Goal: Task Accomplishment & Management: Manage account settings

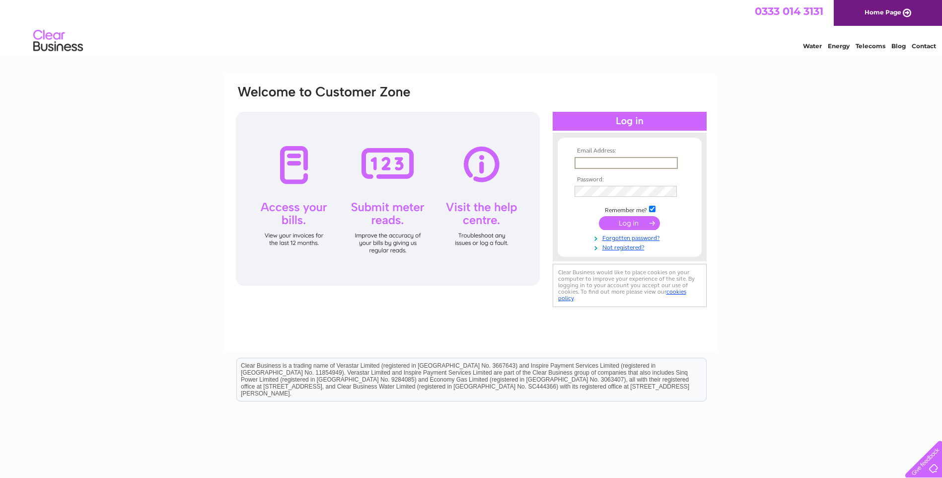
click at [580, 159] on input "text" at bounding box center [625, 163] width 103 height 12
type input "rlaw@tgruk.com"
click at [599, 216] on input "submit" at bounding box center [629, 223] width 61 height 14
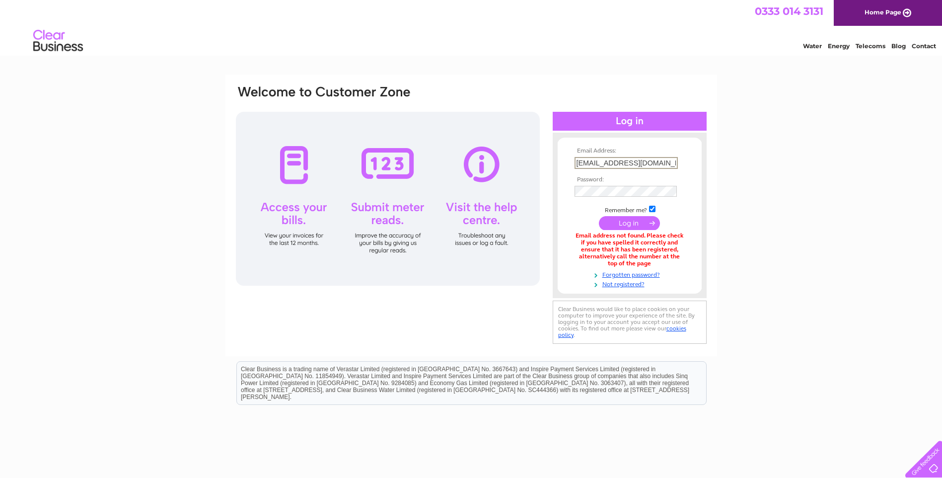
click at [606, 162] on input "rlaw@tgruk.com" at bounding box center [625, 163] width 103 height 12
click at [604, 162] on input "rlaw@tgruk.com" at bounding box center [625, 163] width 103 height 12
type input "rlaw@tgr.uk.com"
click at [599, 216] on input "submit" at bounding box center [629, 223] width 61 height 14
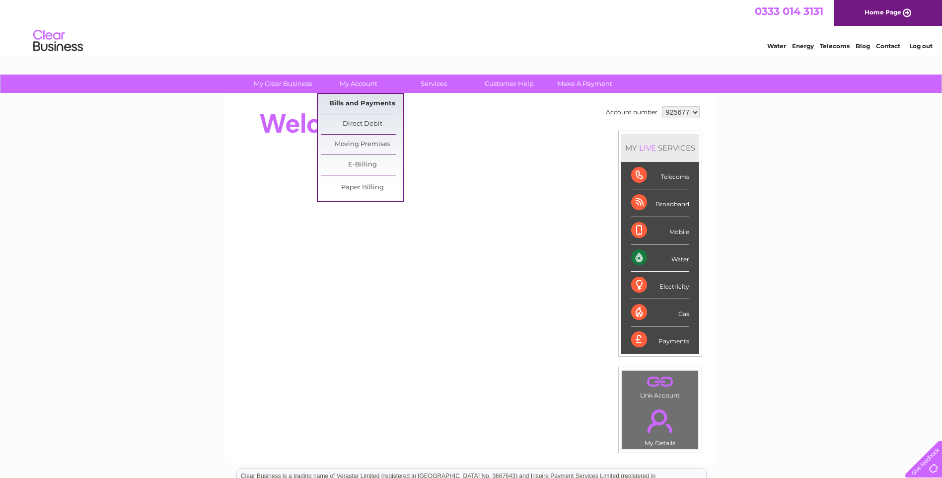
click at [370, 99] on link "Bills and Payments" at bounding box center [362, 104] width 82 height 20
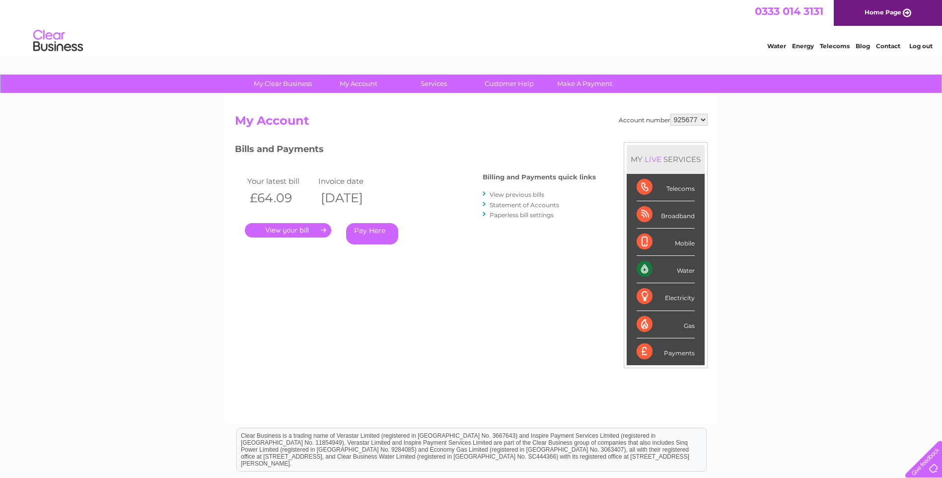
click at [323, 230] on link "." at bounding box center [288, 230] width 86 height 14
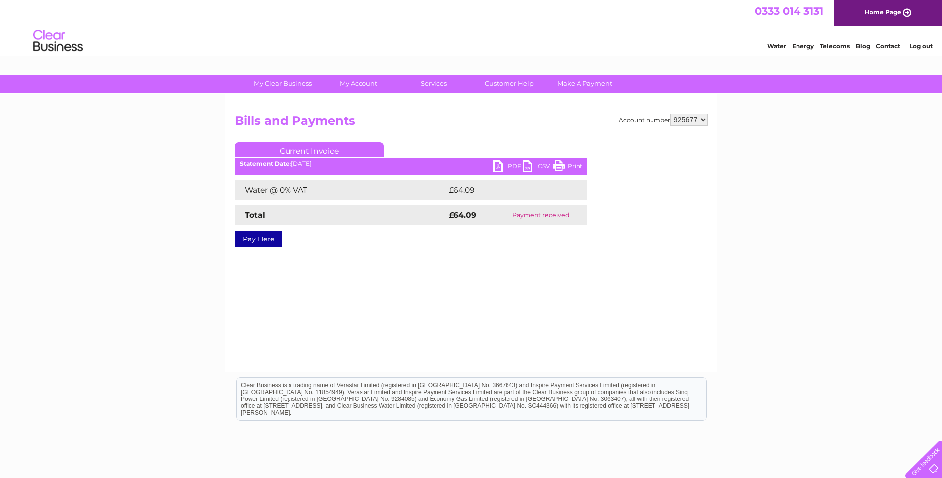
click at [499, 166] on link "PDF" at bounding box center [508, 167] width 30 height 14
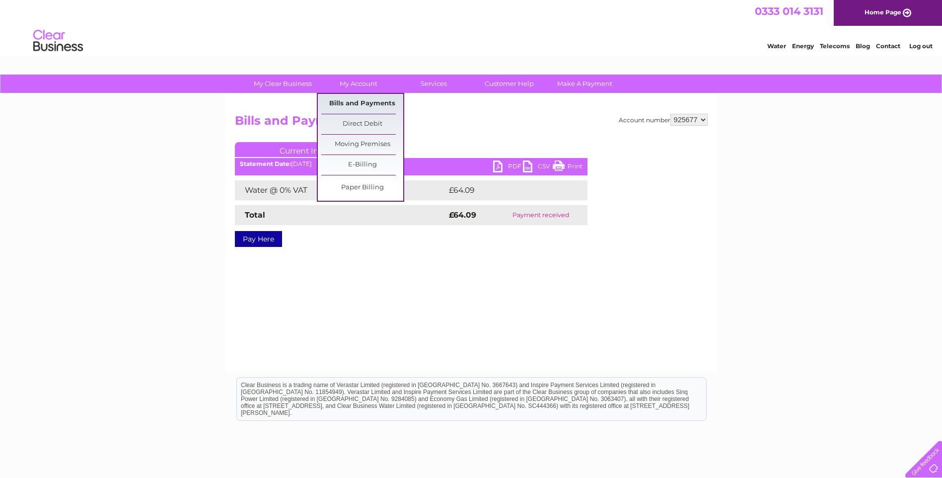
click at [353, 98] on link "Bills and Payments" at bounding box center [362, 104] width 82 height 20
click at [338, 99] on link "Bills and Payments" at bounding box center [362, 104] width 82 height 20
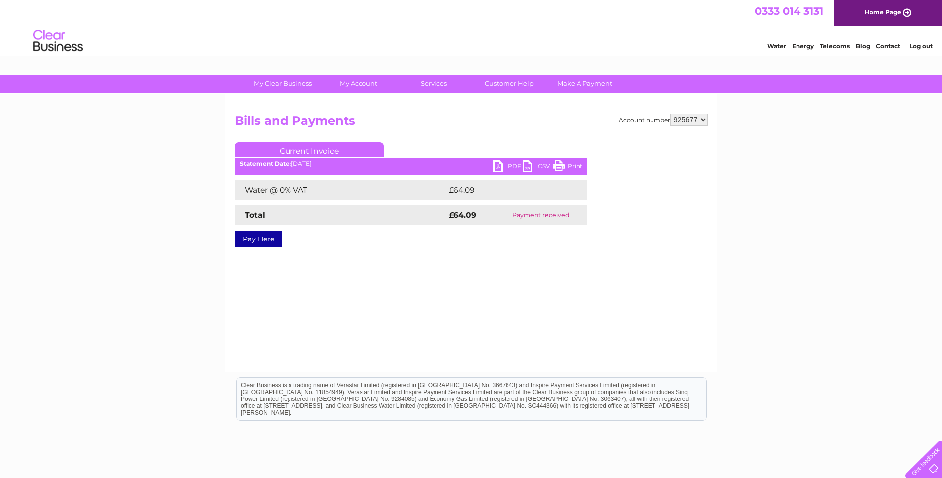
click at [449, 103] on div "Account number 925677 Bills and Payments Current Invoice PDF CSV Print £64.09" at bounding box center [471, 233] width 492 height 278
click at [328, 146] on link "Current Invoice" at bounding box center [309, 149] width 149 height 15
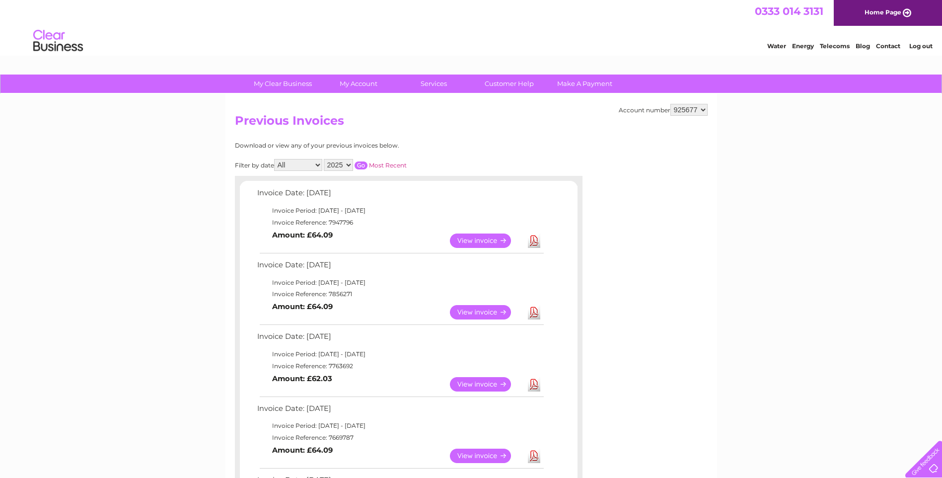
scroll to position [50, 0]
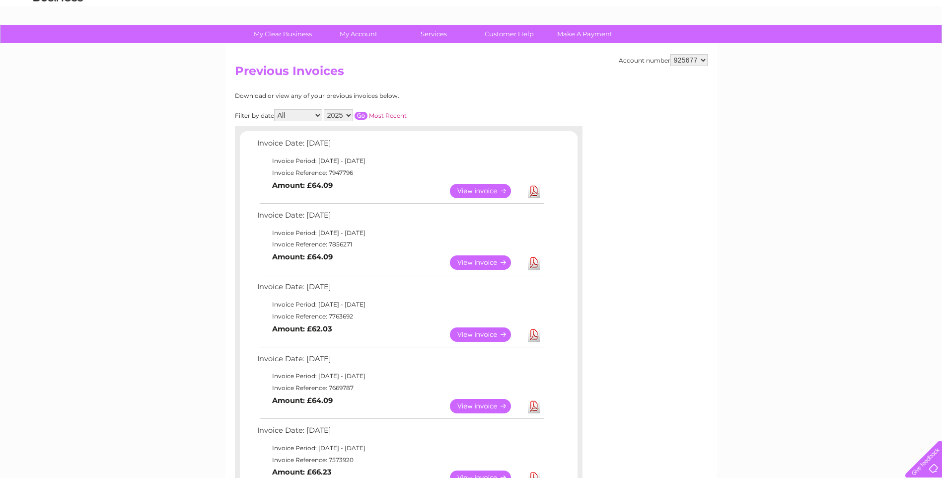
click at [494, 260] on link "View" at bounding box center [486, 262] width 73 height 14
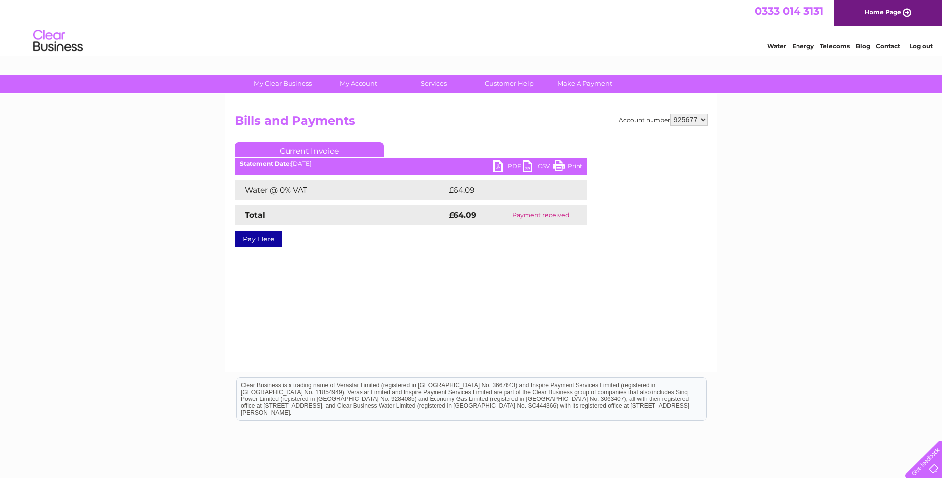
click at [498, 164] on link "PDF" at bounding box center [508, 167] width 30 height 14
click at [922, 46] on link "Log out" at bounding box center [920, 45] width 23 height 7
